Goal: Information Seeking & Learning: Learn about a topic

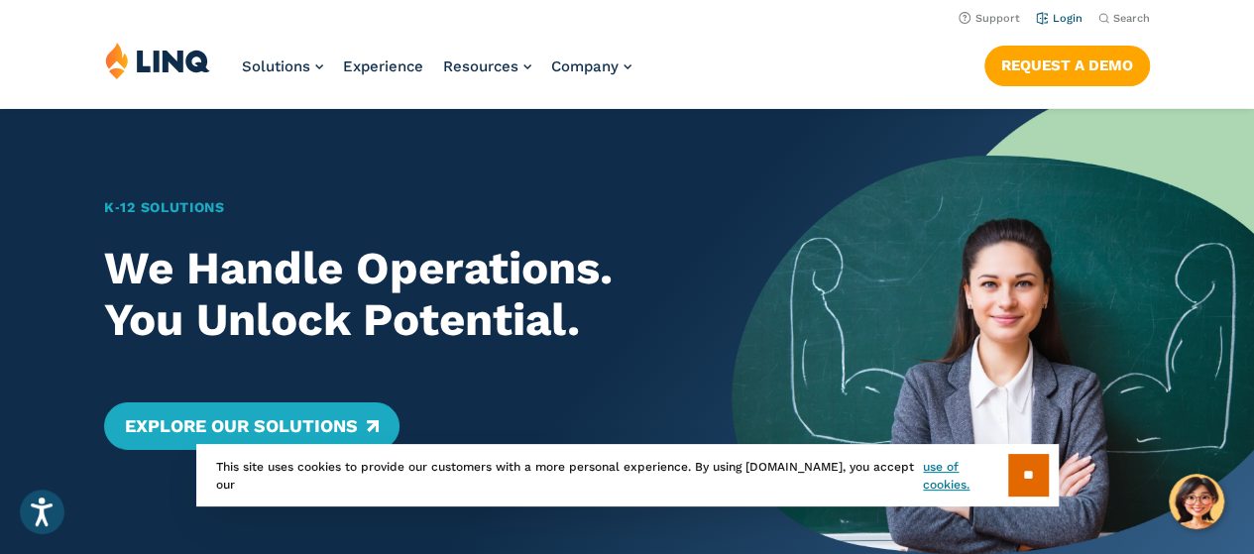
click at [1056, 19] on link "Login" at bounding box center [1059, 18] width 47 height 13
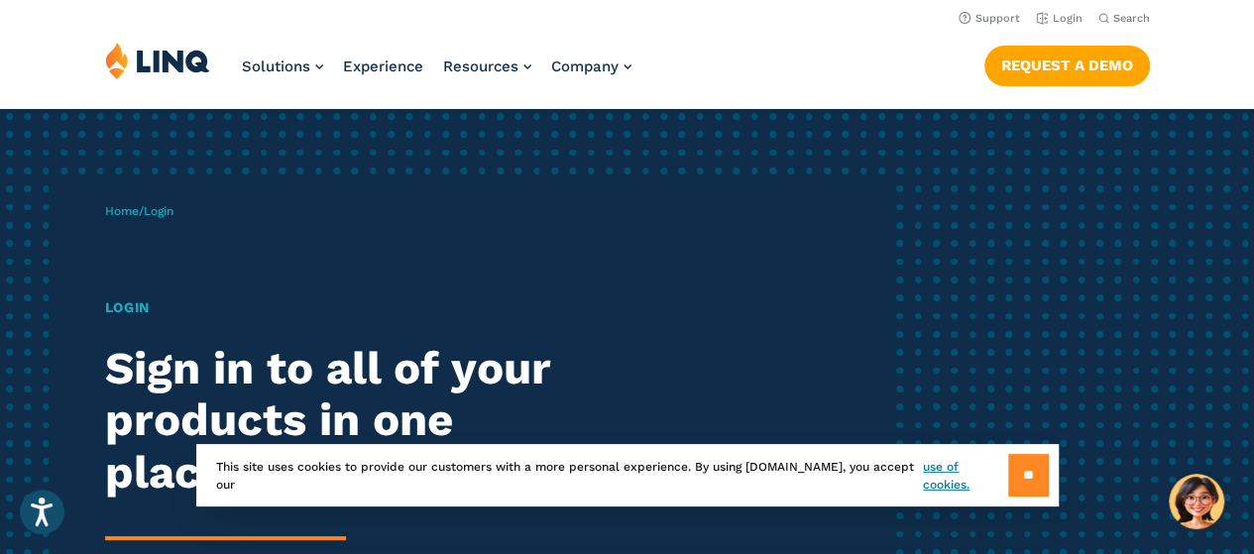
click at [1023, 478] on input "**" at bounding box center [1028, 475] width 41 height 43
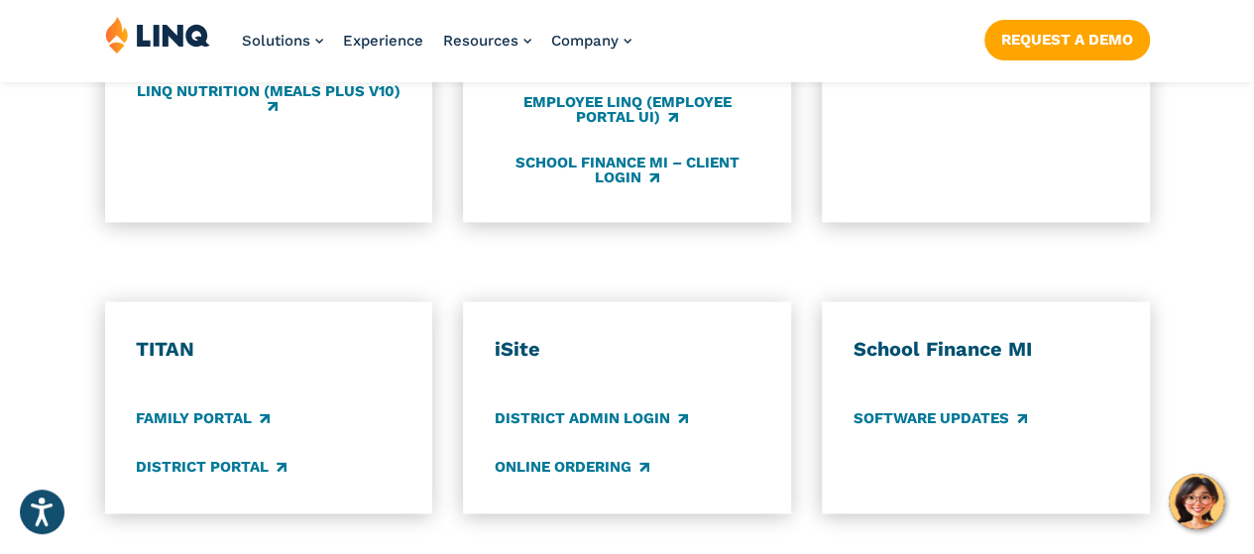
scroll to position [1383, 0]
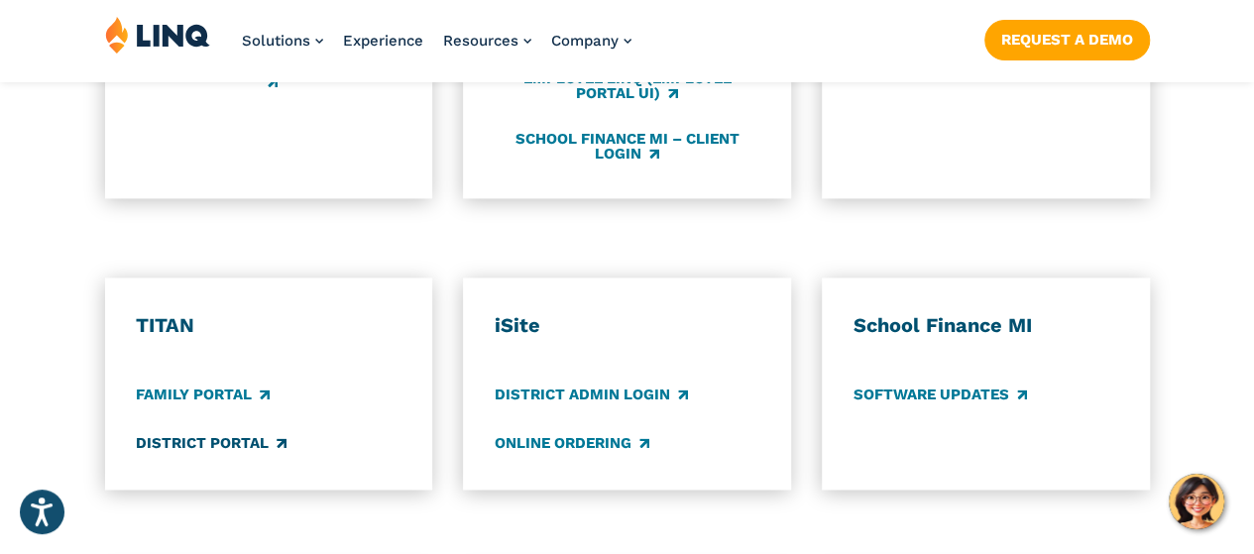
click at [232, 432] on link "District Portal" at bounding box center [211, 443] width 151 height 22
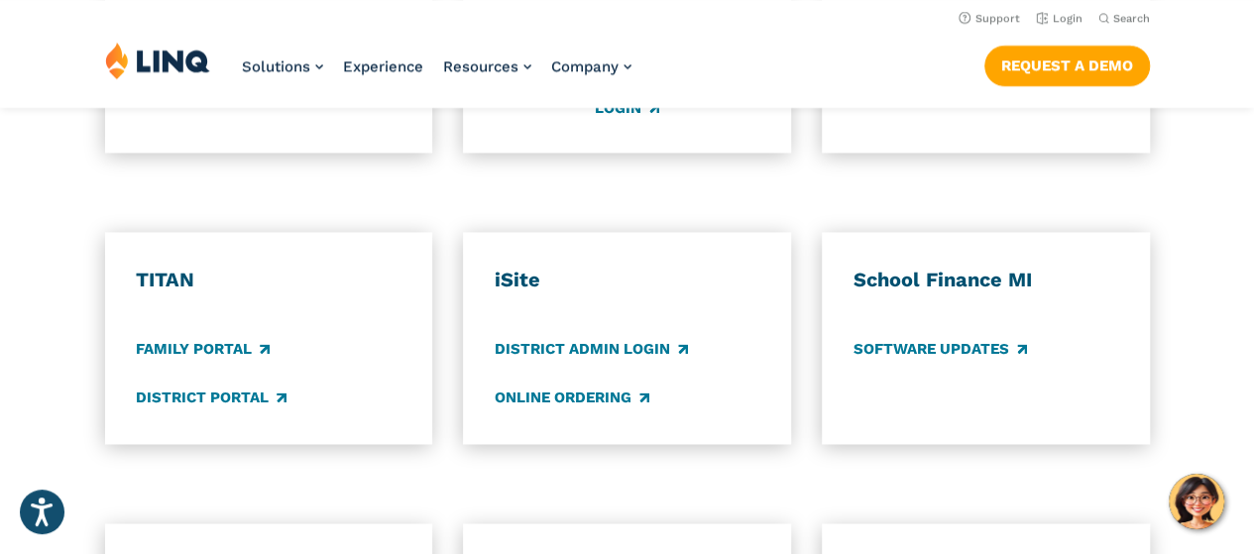
scroll to position [1365, 0]
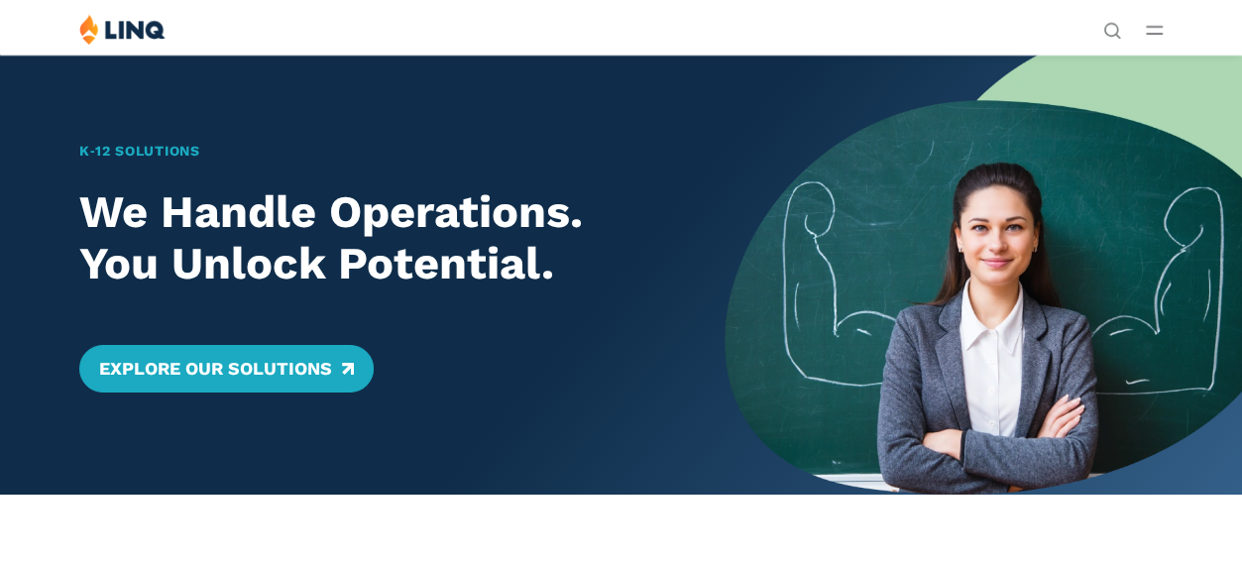
scroll to position [2, 0]
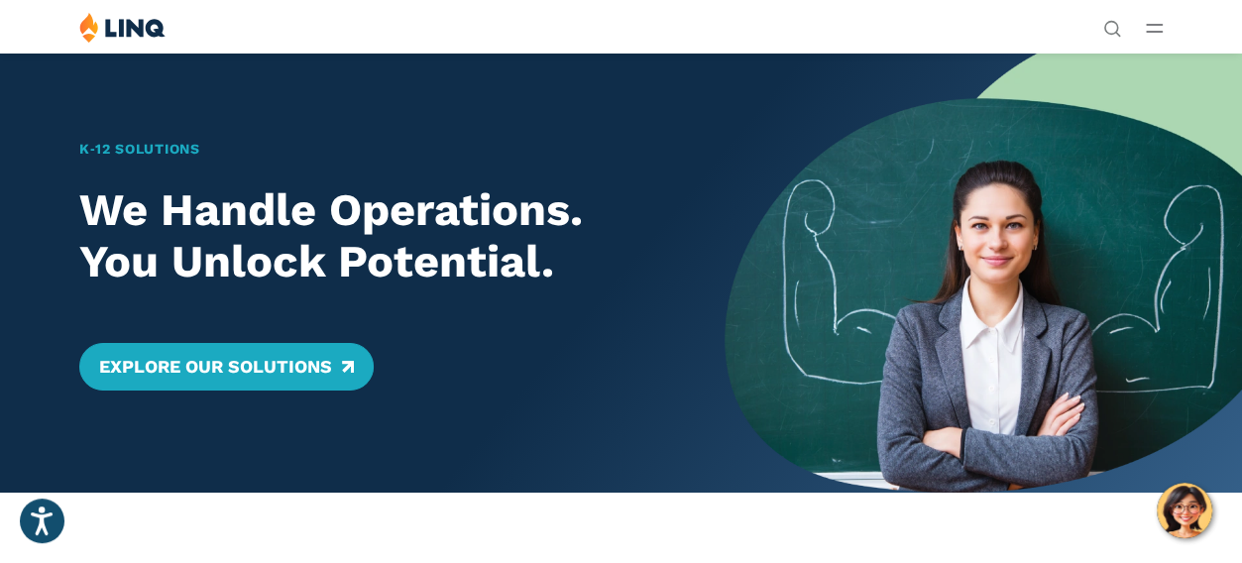
click at [929, 355] on link "Login" at bounding box center [963, 364] width 68 height 18
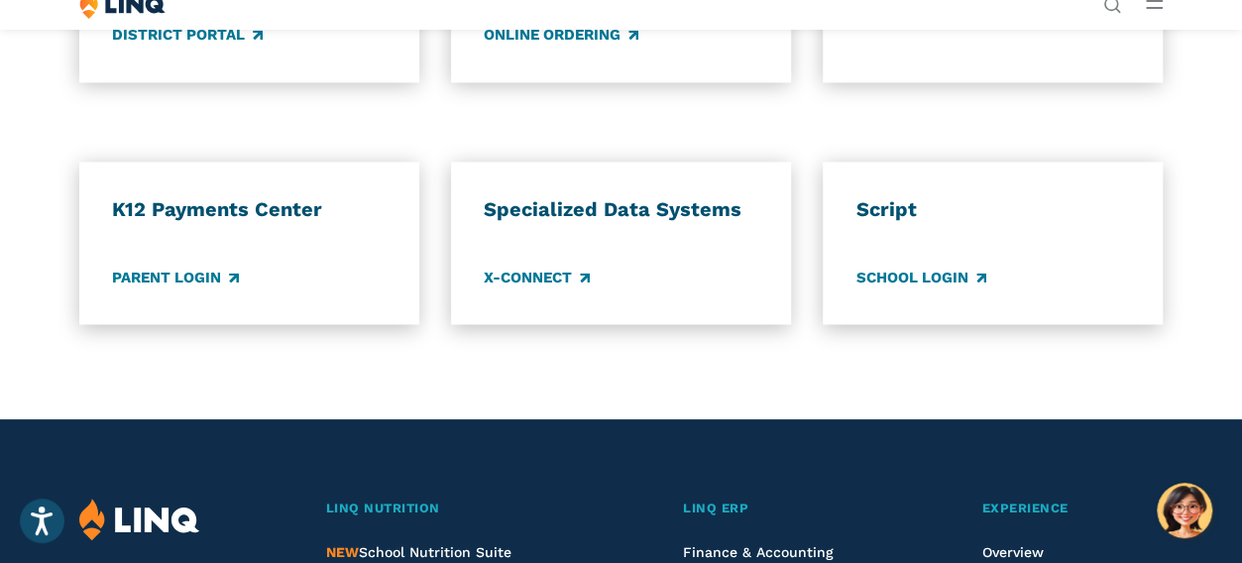
scroll to position [1570, 0]
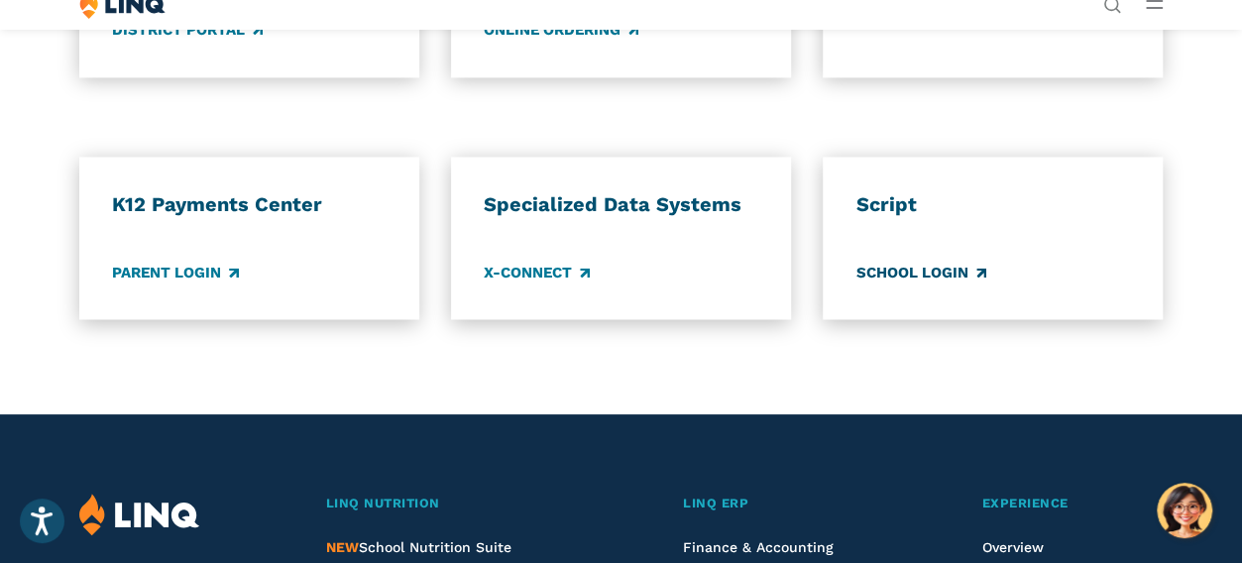
click at [926, 283] on link "School Login" at bounding box center [920, 273] width 130 height 22
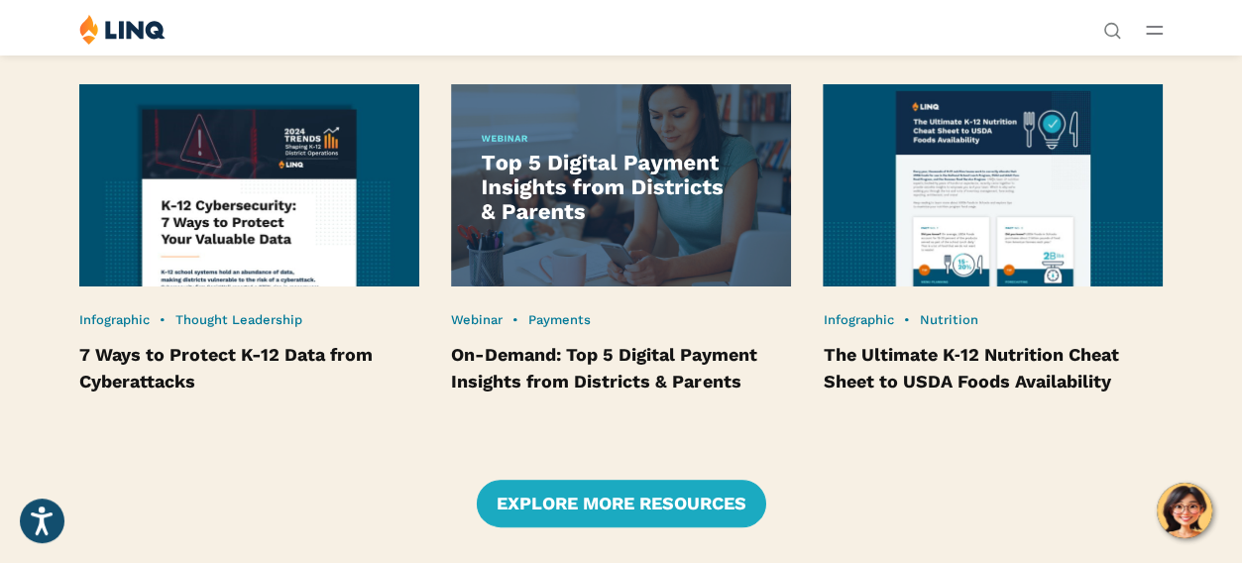
scroll to position [3750, 0]
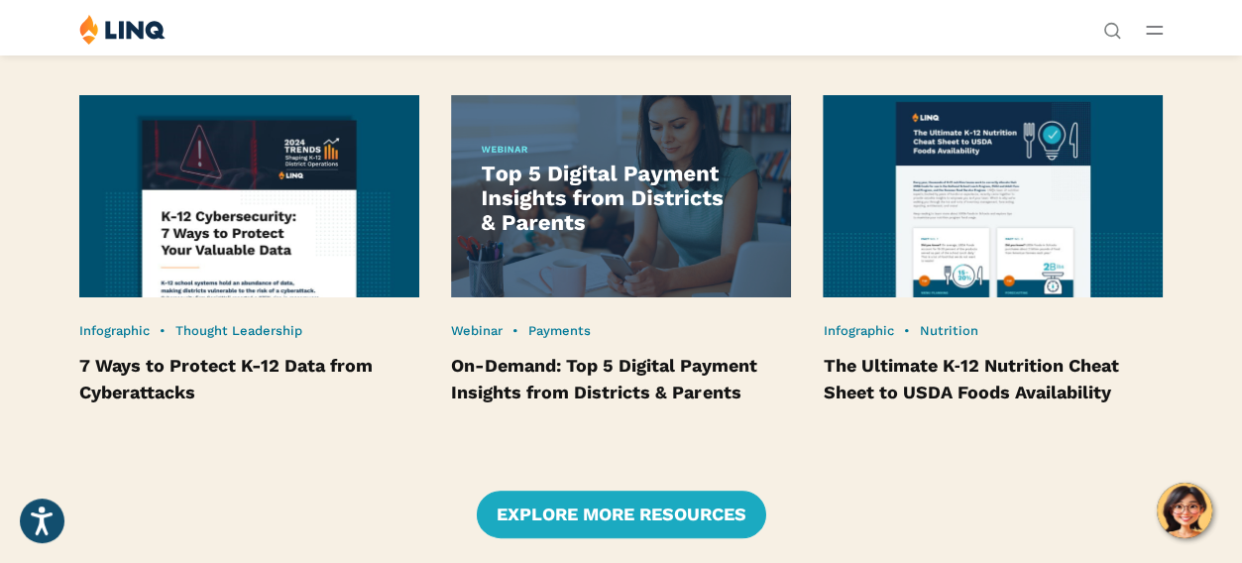
click at [691, 372] on article "Webinar • Payments On-Demand: Top 5 Digital Payment Insights from Districts & P…" at bounding box center [620, 250] width 339 height 311
click at [689, 380] on article "Webinar • Payments On-Demand: Top 5 Digital Payment Insights from Districts & P…" at bounding box center [620, 250] width 339 height 311
click at [710, 405] on header "Webinar • Payments On-Demand: Top 5 Digital Payment Insights from Districts & P…" at bounding box center [620, 363] width 339 height 83
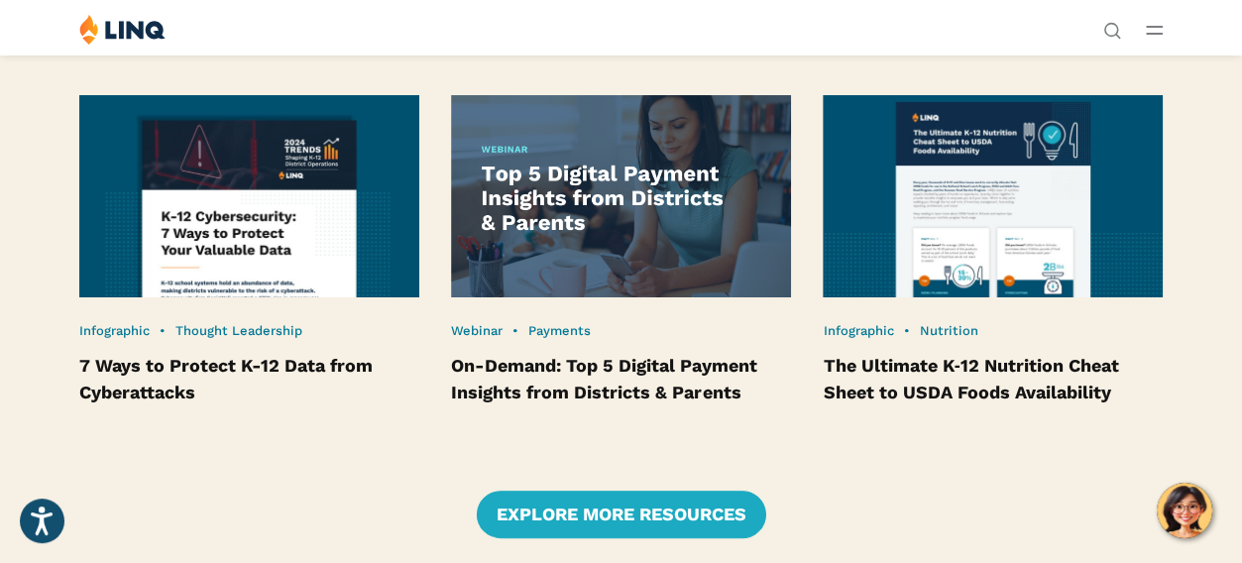
click at [710, 405] on header "Webinar • Payments On-Demand: Top 5 Digital Payment Insights from Districts & P…" at bounding box center [620, 363] width 339 height 83
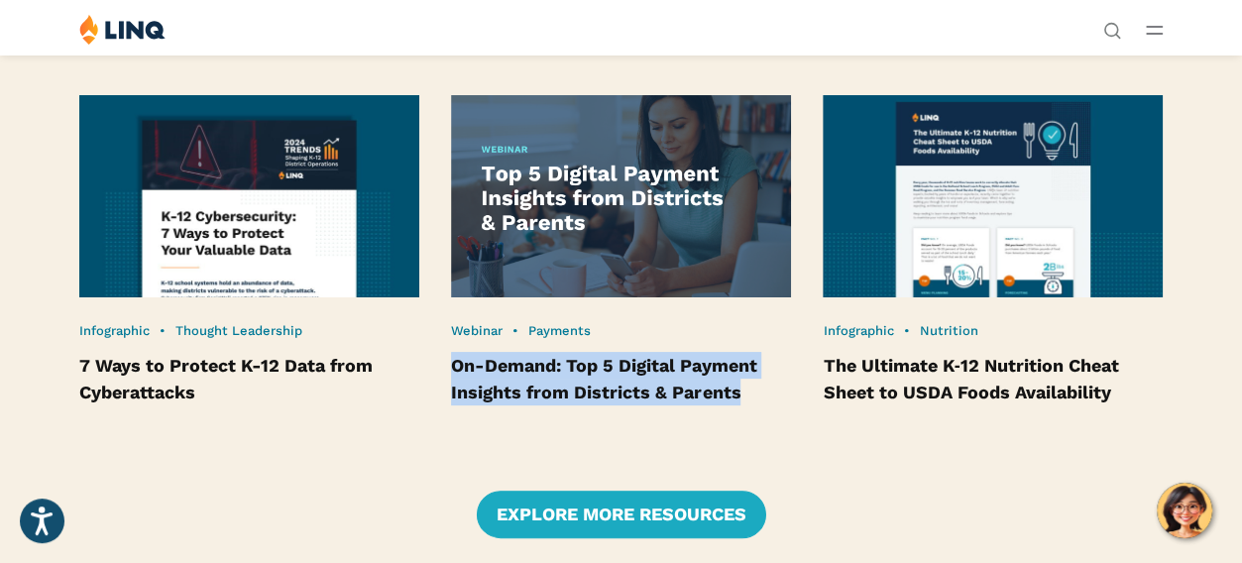
click at [710, 405] on header "Webinar • Payments On-Demand: Top 5 Digital Payment Insights from Districts & P…" at bounding box center [620, 363] width 339 height 83
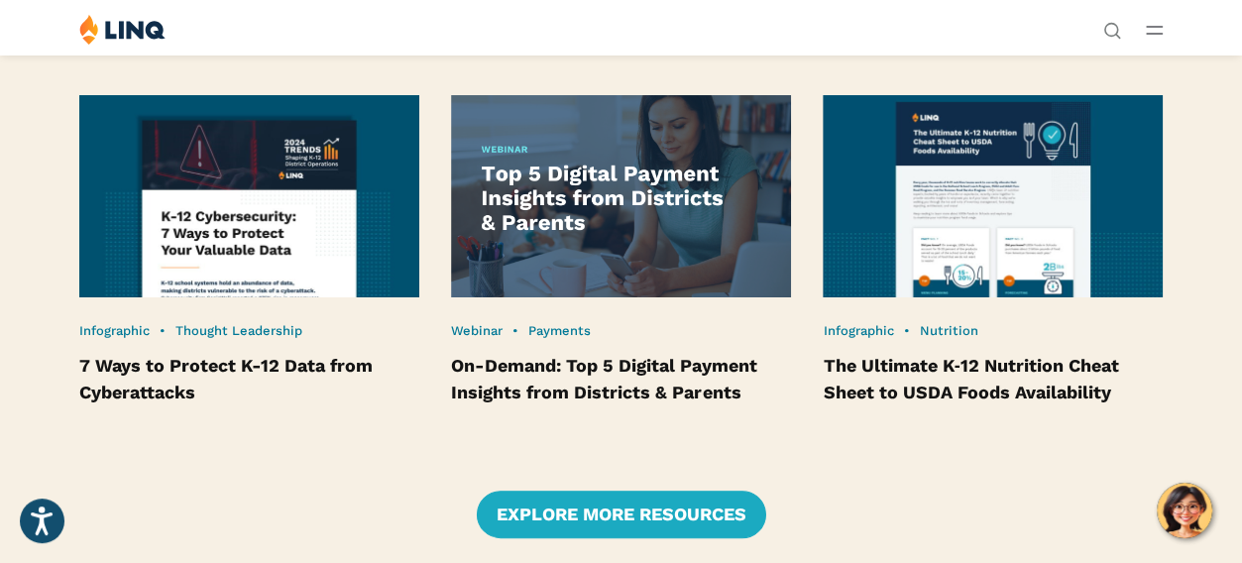
click at [724, 405] on header "Webinar • Payments On-Demand: Top 5 Digital Payment Insights from Districts & P…" at bounding box center [620, 363] width 339 height 83
click at [724, 405] on h4 "On-Demand: Top 5 Digital Payment Insights from Districts & Parents" at bounding box center [620, 379] width 339 height 54
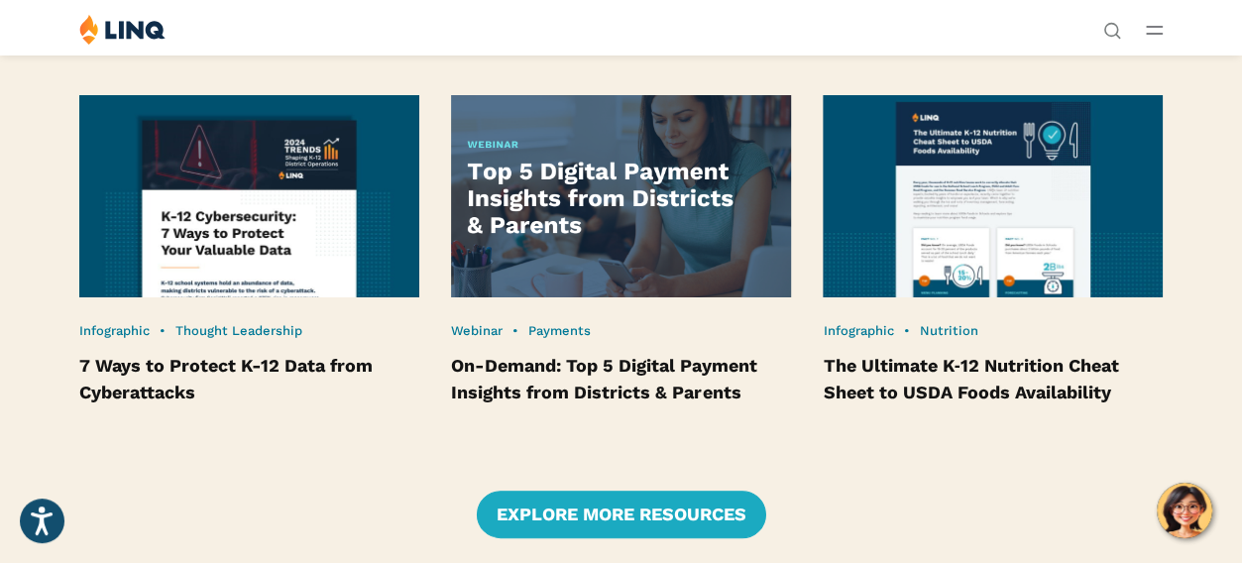
click at [761, 308] on img at bounding box center [621, 196] width 374 height 223
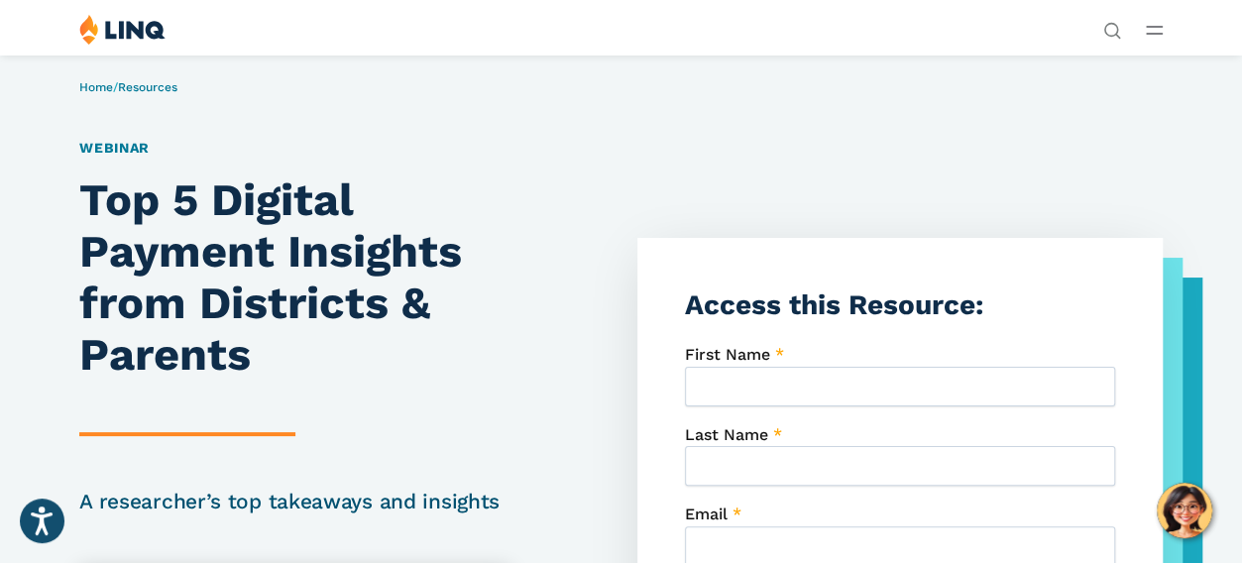
drag, startPoint x: 753, startPoint y: 343, endPoint x: 779, endPoint y: 343, distance: 25.8
click at [929, 357] on link "Login" at bounding box center [963, 366] width 68 height 18
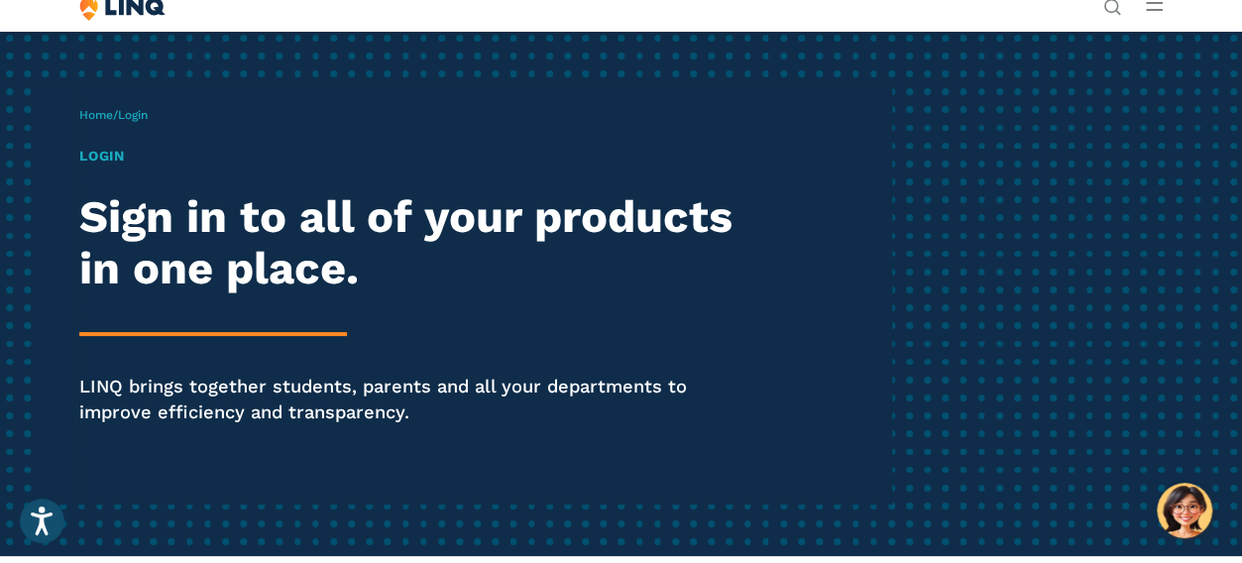
scroll to position [27, 0]
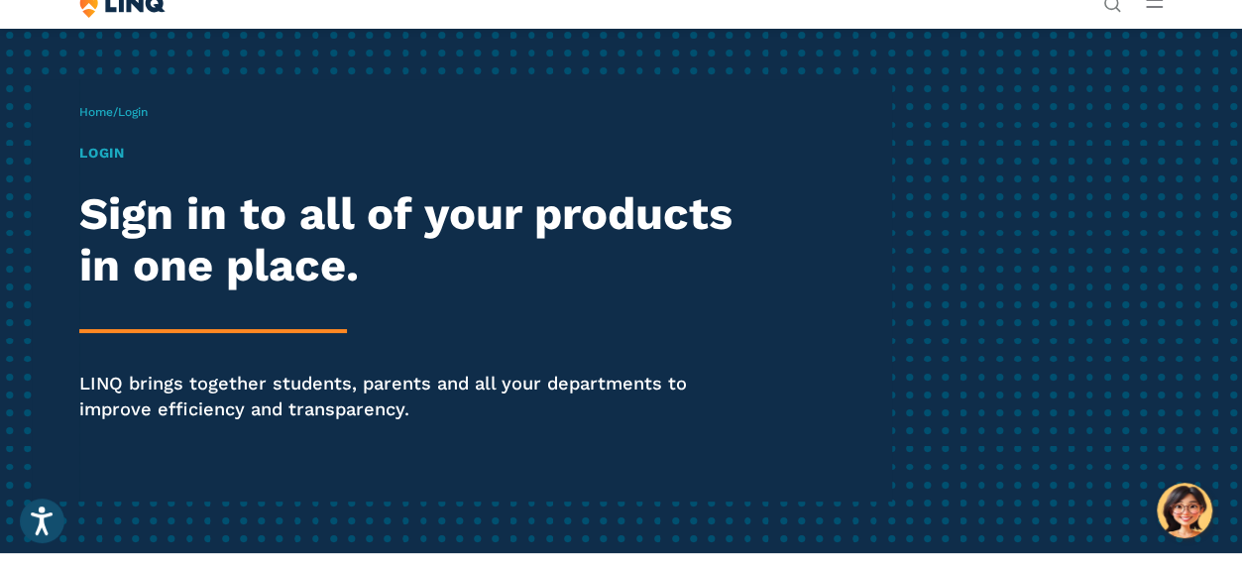
click at [137, 264] on div "Home / Login Login Sign in to all of your products in one place. LINQ brings to…" at bounding box center [485, 290] width 812 height 422
click at [121, 164] on h1 "Login" at bounding box center [420, 153] width 682 height 21
click at [172, 165] on div "Home / Login Login Sign in to all of your products in one place. LINQ brings to…" at bounding box center [485, 290] width 812 height 422
click at [169, 173] on div "Home / Login Login Sign in to all of your products in one place. LINQ brings to…" at bounding box center [485, 290] width 812 height 422
click at [148, 119] on span "Login" at bounding box center [133, 112] width 30 height 14
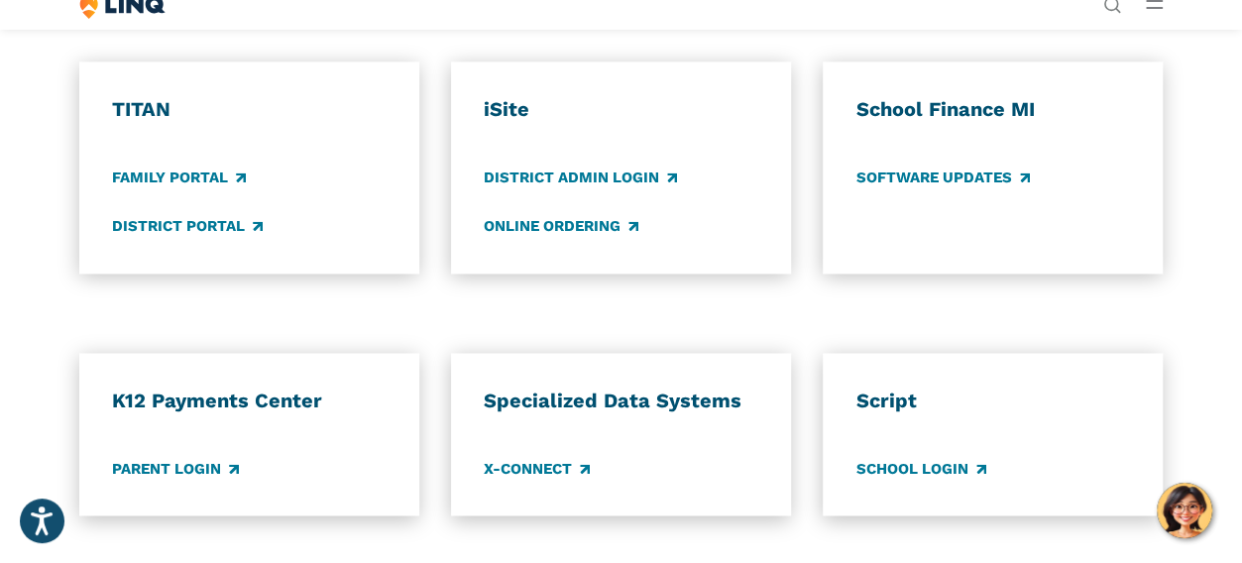
scroll to position [1381, 0]
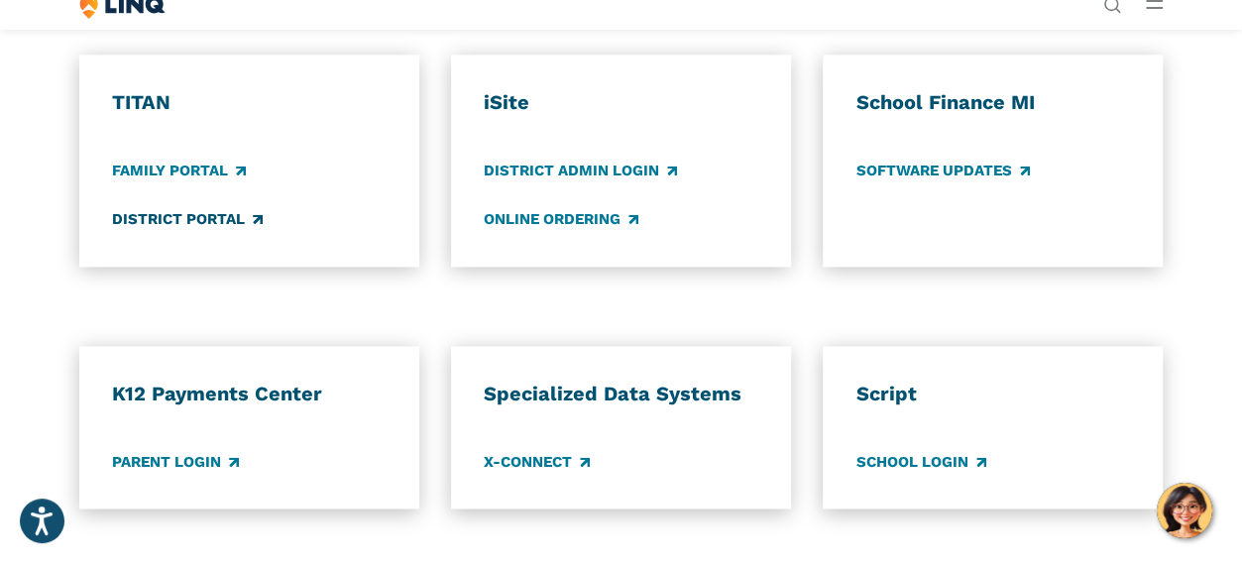
click at [256, 231] on link "District Portal" at bounding box center [187, 220] width 151 height 22
